Goal: Download file/media

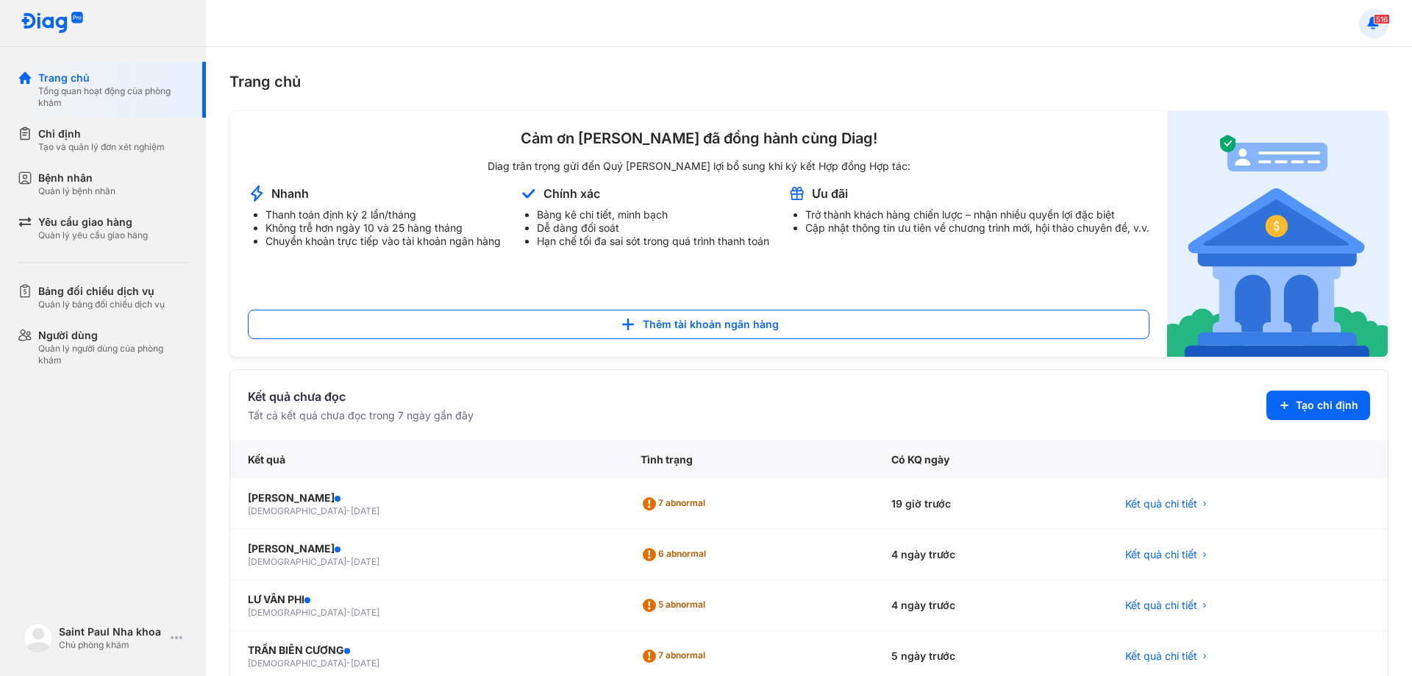
click at [1372, 25] on use at bounding box center [1372, 22] width 11 height 12
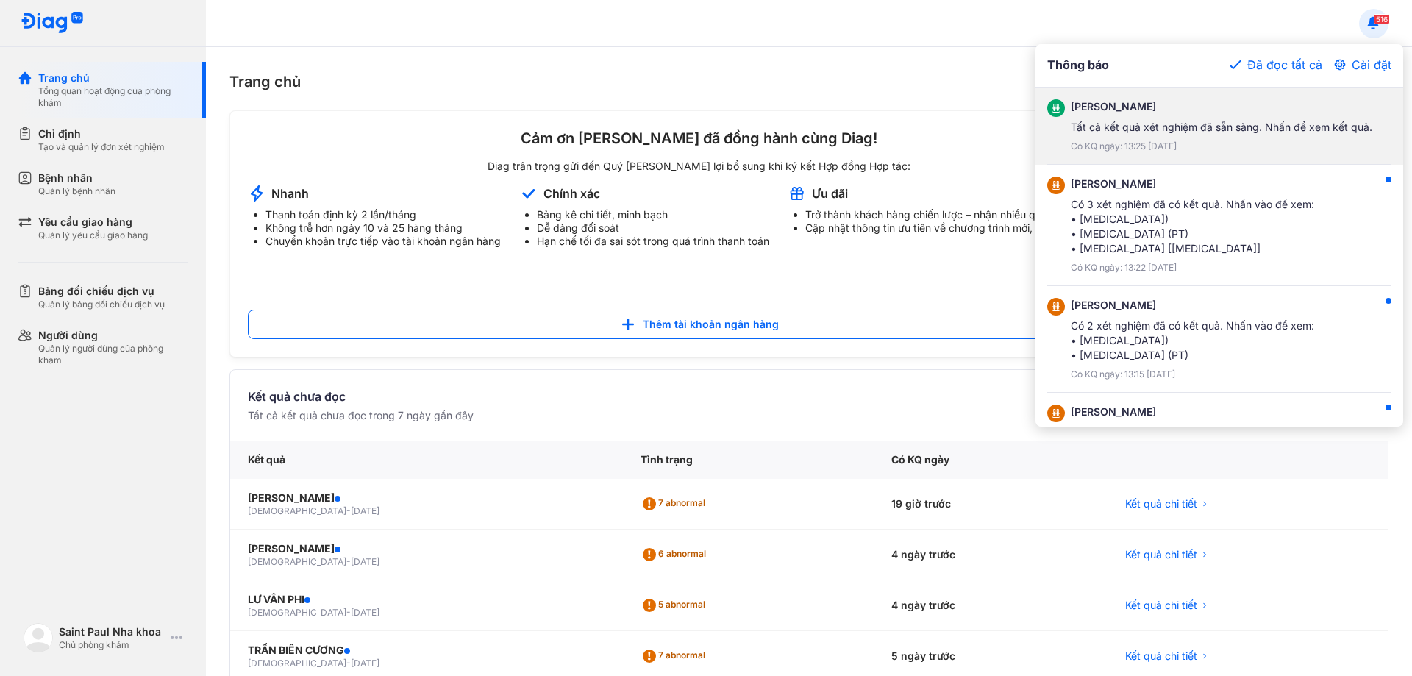
click at [1234, 137] on div "NGUYỄN KIM QUÂN Tất cả kết quả xét nghiệm đã sẵn sàng. Nhấn để xem kết quả. Có …" at bounding box center [1220, 125] width 301 height 53
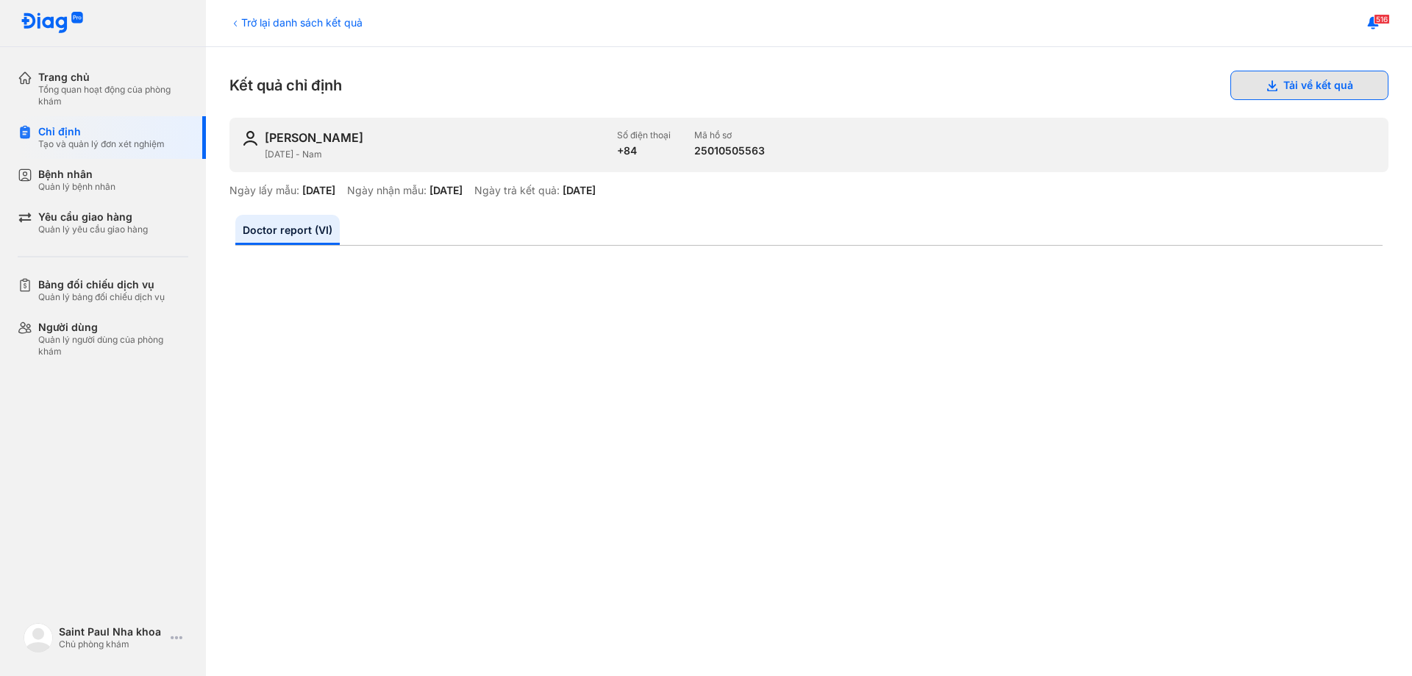
click at [1295, 81] on button "Tải về kết quả" at bounding box center [1309, 85] width 158 height 29
